Goal: Task Accomplishment & Management: Use online tool/utility

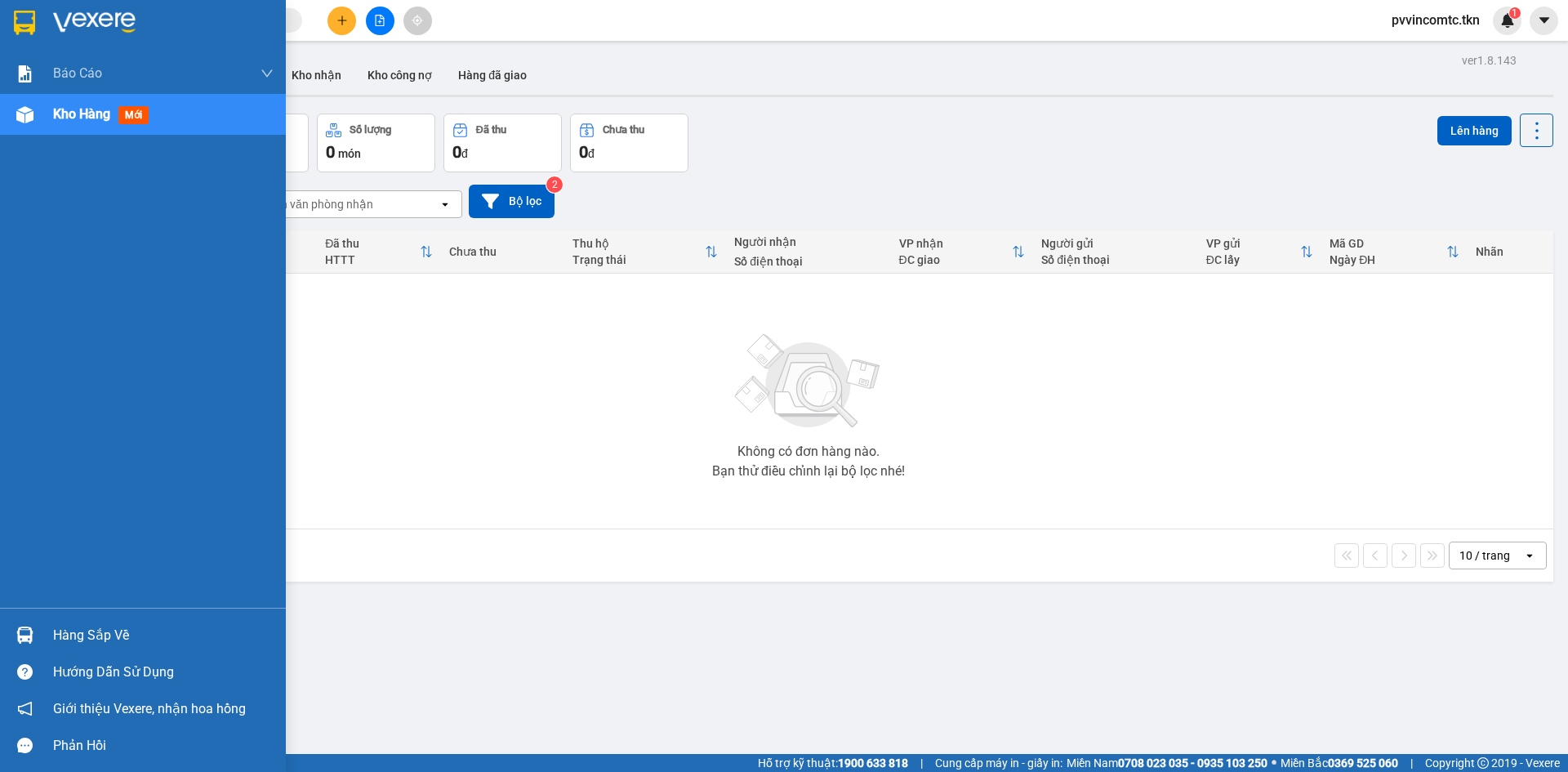
click at [40, 636] on div "Hàng sắp về" at bounding box center [142, 635] width 286 height 36
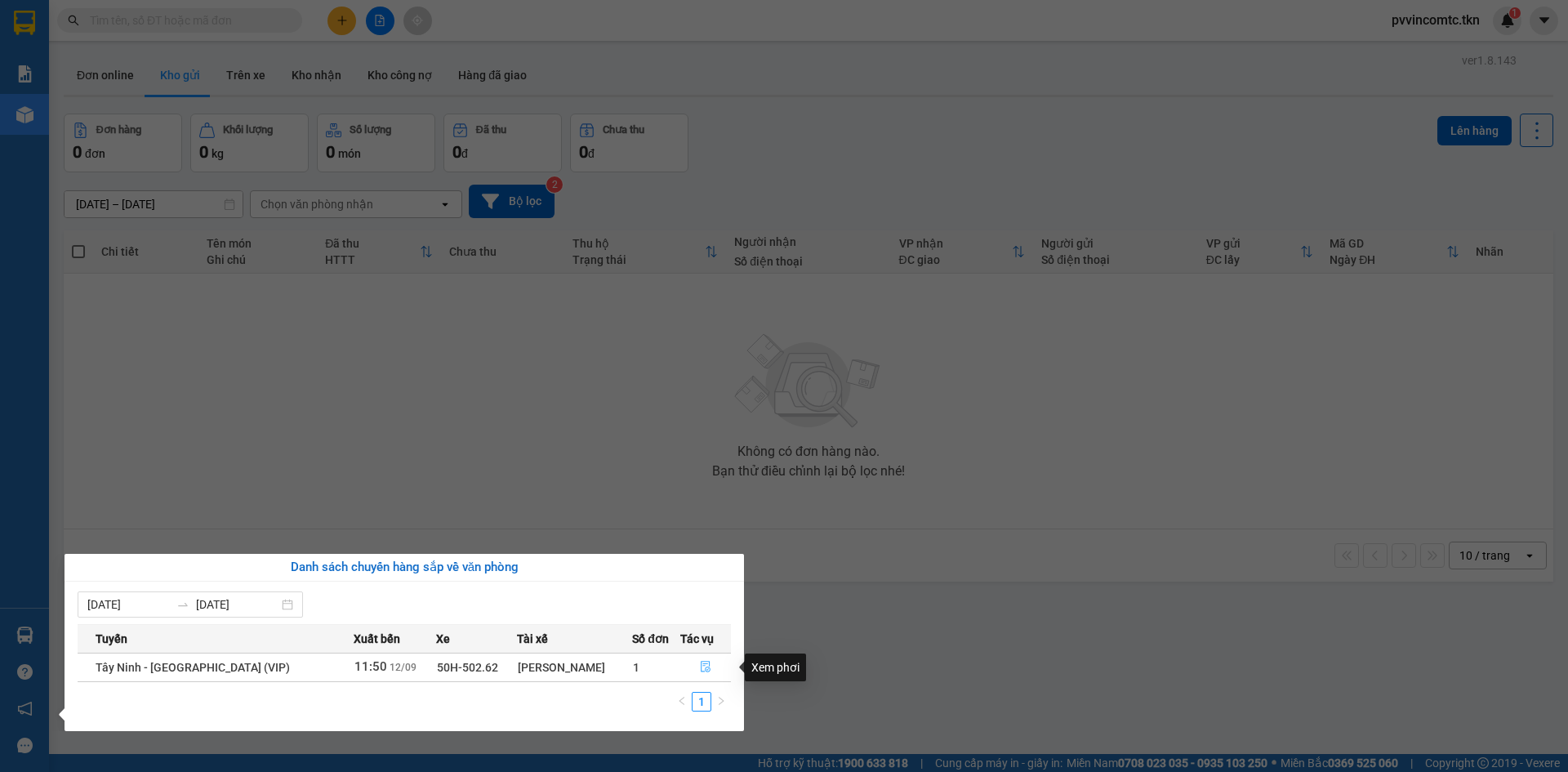
click at [703, 671] on icon "file-done" at bounding box center [706, 668] width 10 height 11
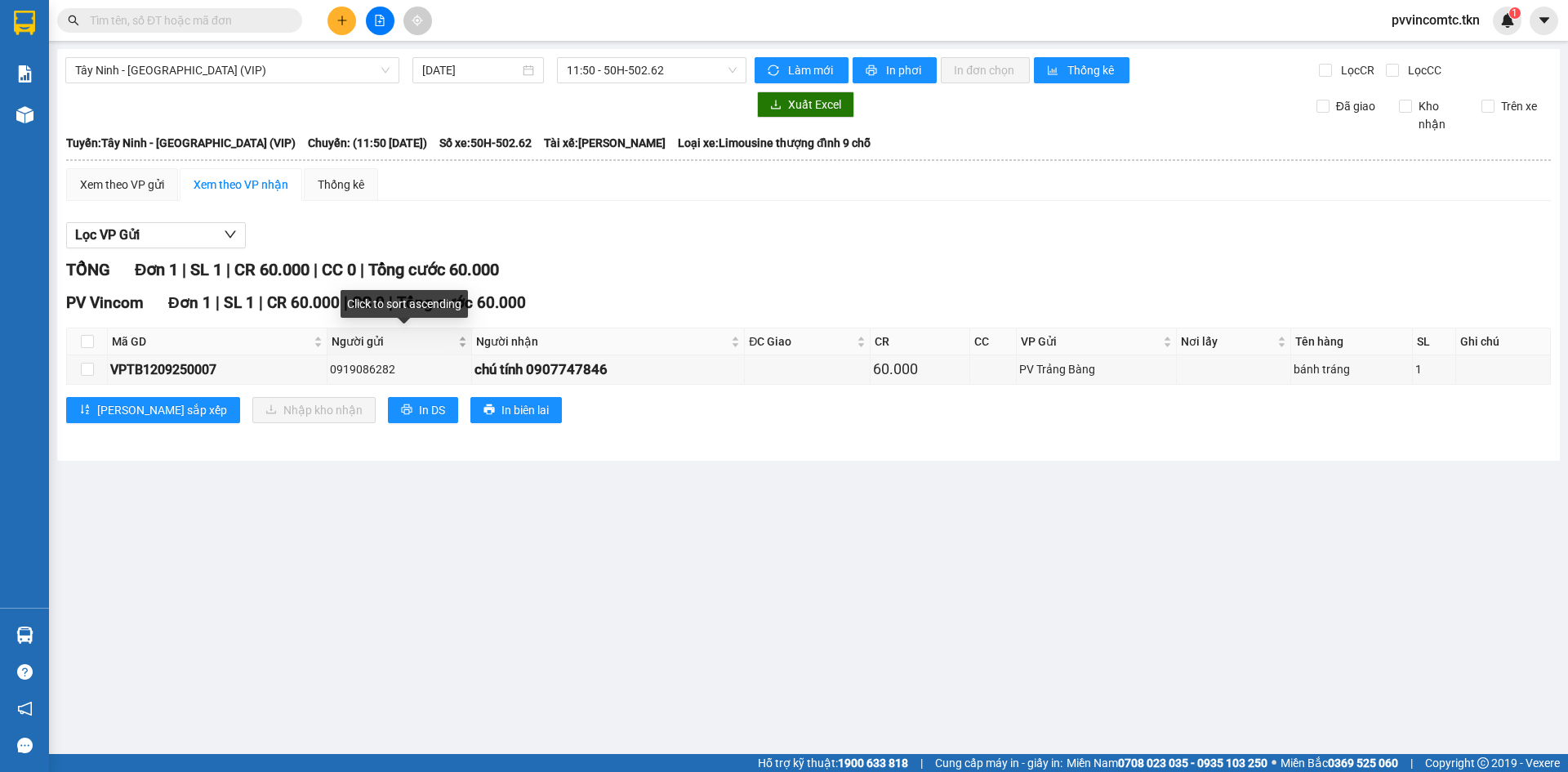
click at [337, 349] on span "Người gửi" at bounding box center [393, 342] width 123 height 18
click at [227, 374] on div "VPTB1209250007" at bounding box center [217, 369] width 214 height 20
drag, startPoint x: 94, startPoint y: 344, endPoint x: 147, endPoint y: 356, distance: 54.3
click at [94, 343] on th at bounding box center [87, 342] width 41 height 27
click at [85, 342] on input "checkbox" at bounding box center [88, 342] width 13 height 13
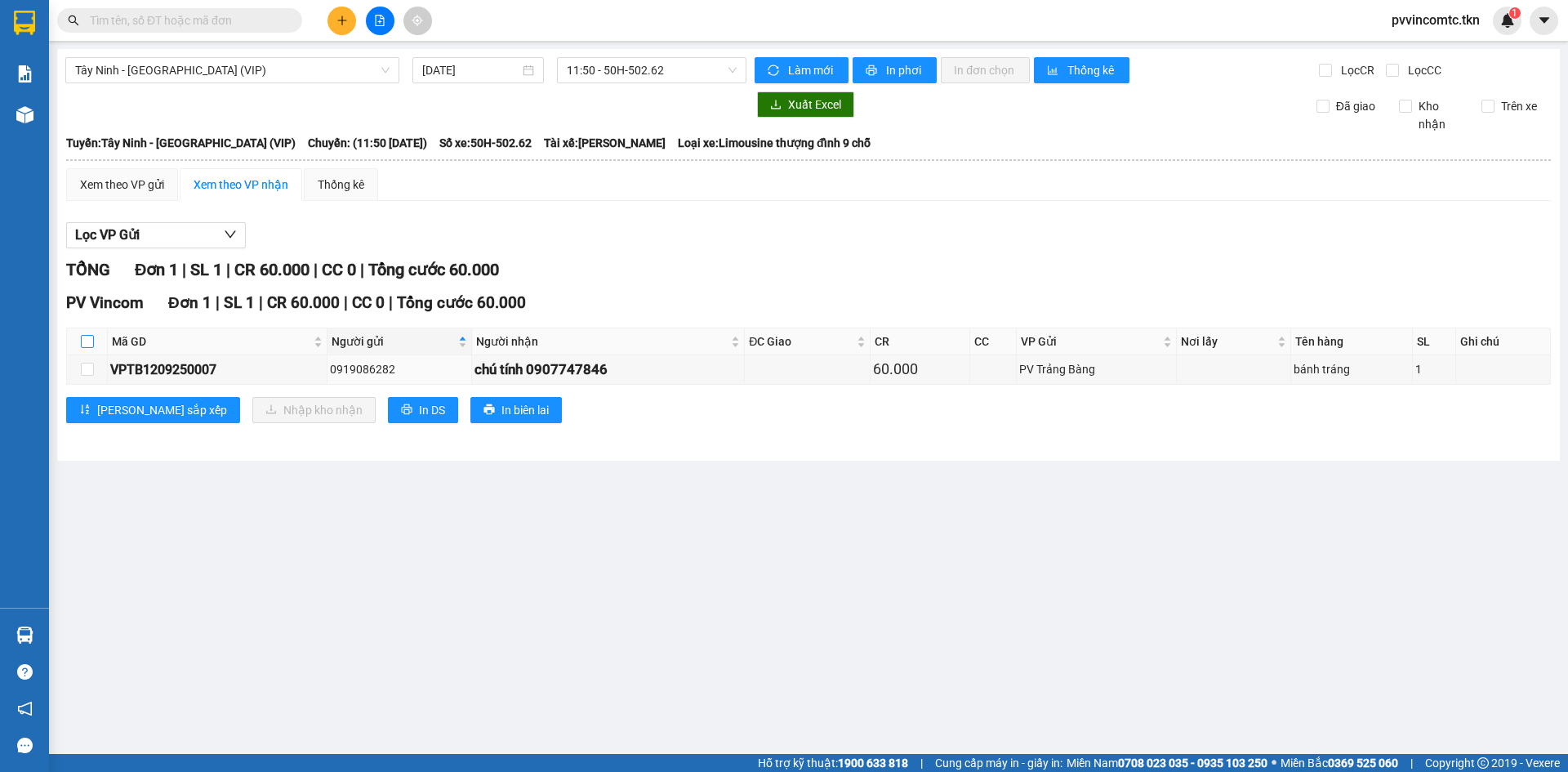
checkbox input "true"
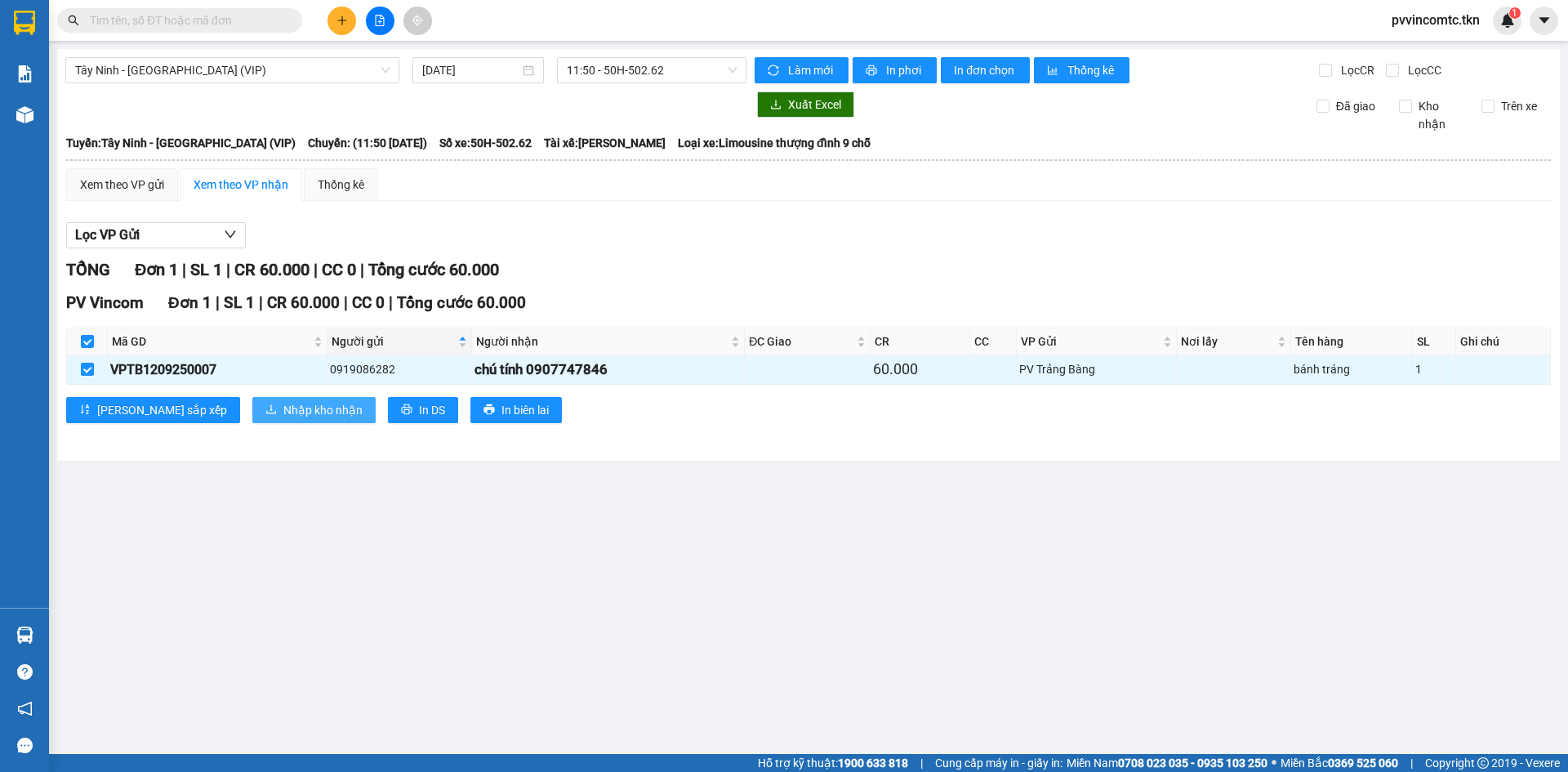
click at [266, 411] on icon "download" at bounding box center [272, 409] width 11 height 11
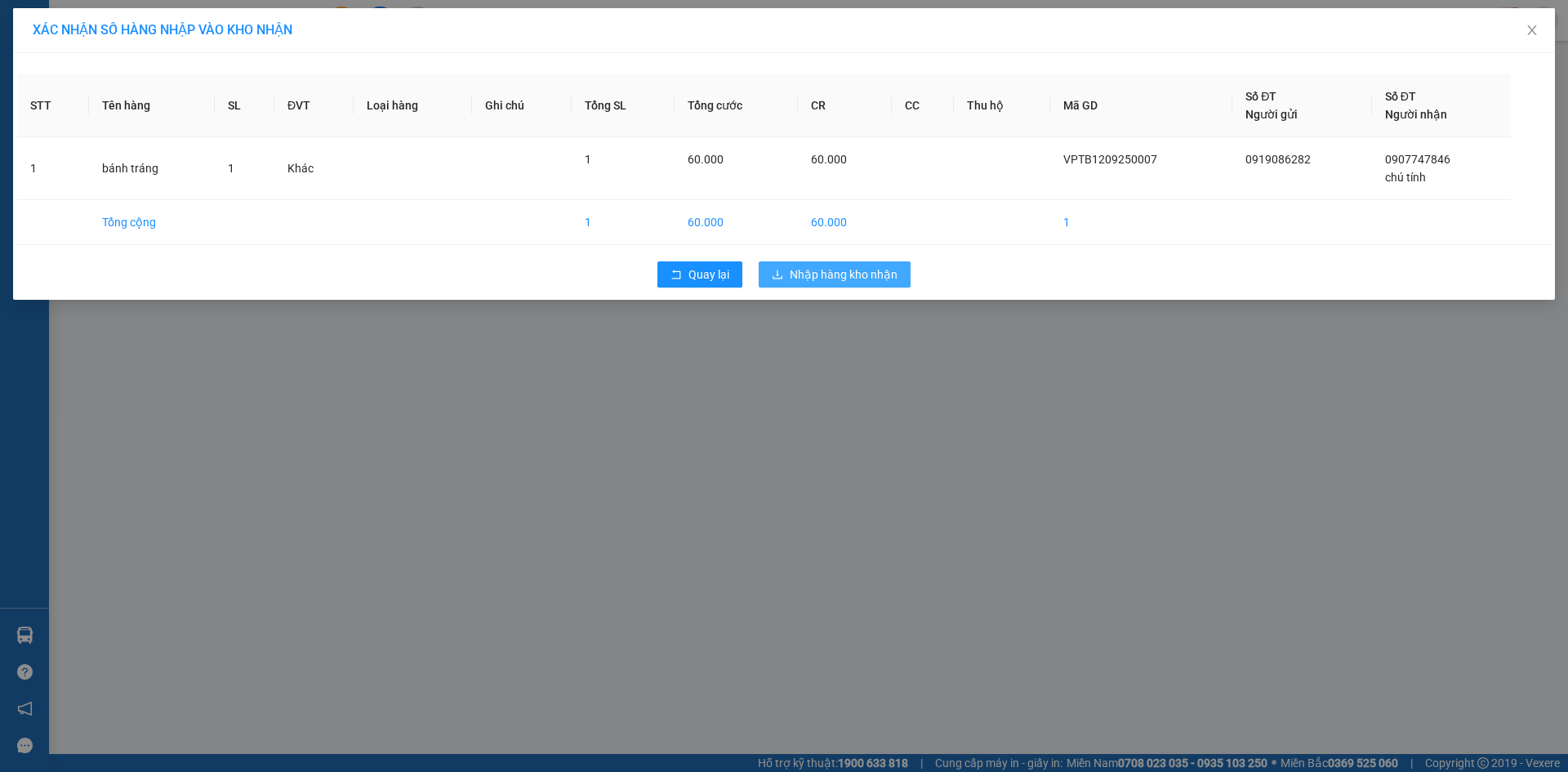
click at [827, 283] on button "Nhập hàng kho nhận" at bounding box center [834, 274] width 152 height 26
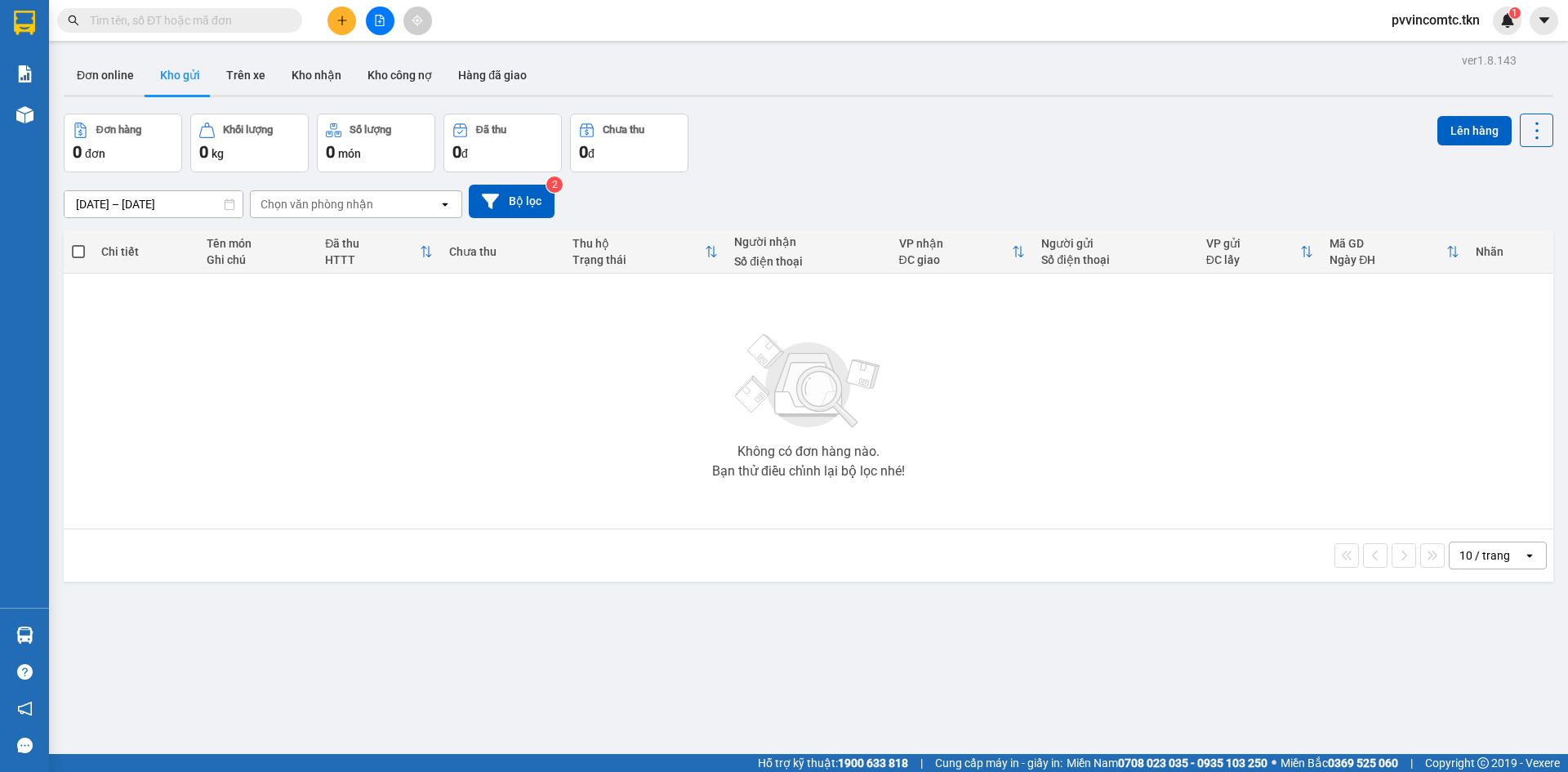
click at [610, 629] on div "ver 1.8.143 Đơn online Kho gửi Trên xe Kho nhận Kho công nợ Hàng đã giao Đơn hà…" at bounding box center [809, 434] width 1503 height 772
